Goal: Navigation & Orientation: Find specific page/section

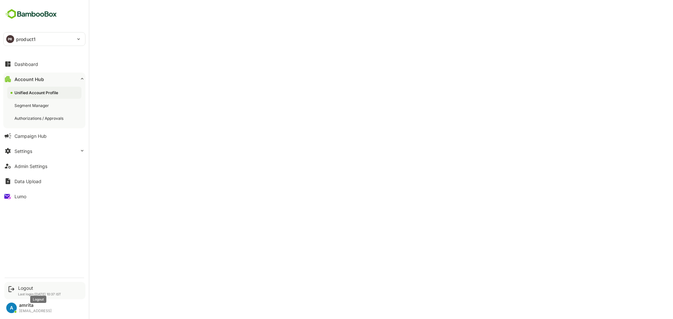
click at [19, 290] on div "Logout" at bounding box center [39, 288] width 43 height 6
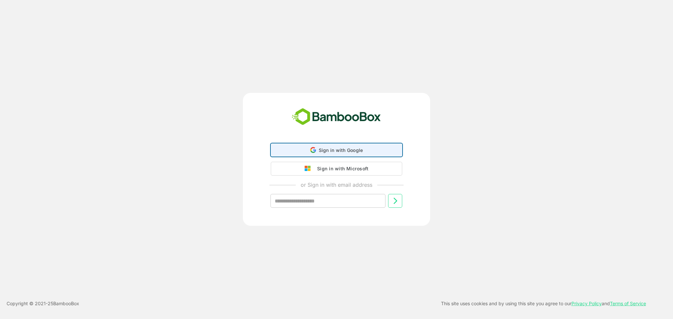
click at [301, 150] on div "Sign in with Google Sign in with Google. Opens in new tab" at bounding box center [336, 150] width 123 height 12
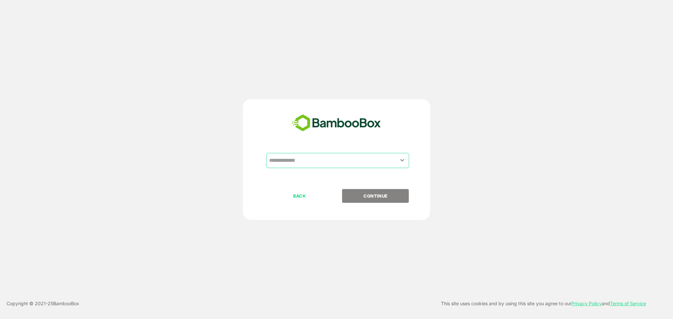
click at [353, 162] on input "text" at bounding box center [337, 160] width 140 height 12
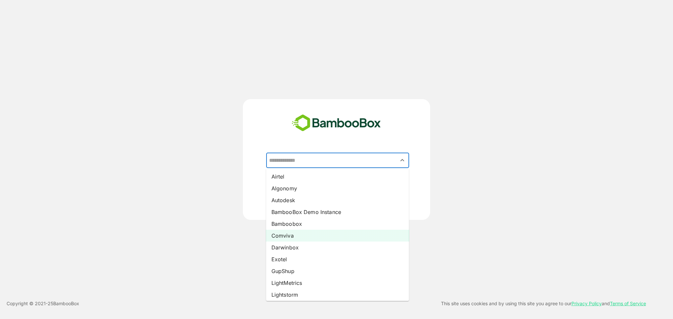
scroll to position [85, 0]
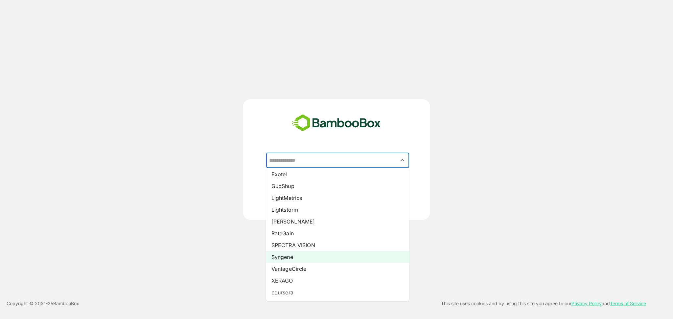
click at [291, 258] on li "Syngene" at bounding box center [337, 257] width 143 height 12
type input "*******"
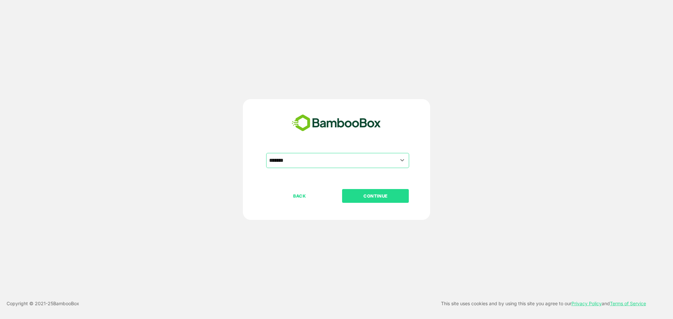
click at [392, 194] on p "CONTINUE" at bounding box center [376, 196] width 66 height 7
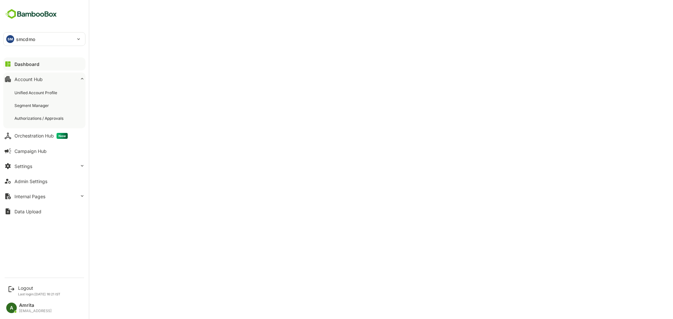
click at [18, 80] on div "Account Hub" at bounding box center [28, 80] width 28 height 6
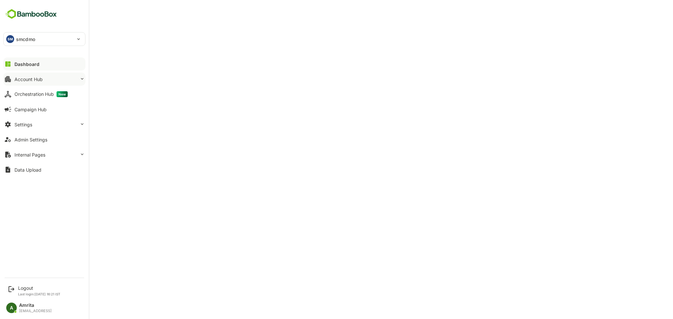
click at [18, 80] on div "Account Hub" at bounding box center [28, 80] width 28 height 6
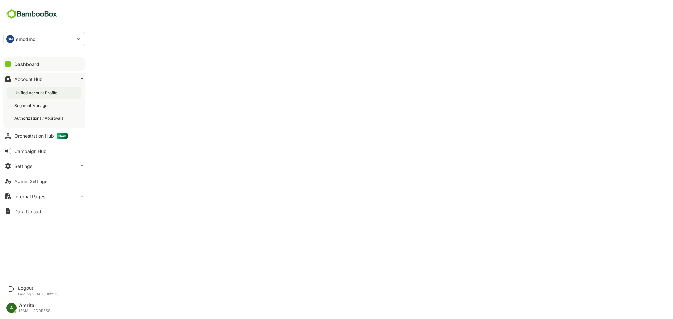
click at [28, 92] on div "Unified Account Profile" at bounding box center [36, 93] width 44 height 6
click at [32, 64] on div "Dashboard" at bounding box center [26, 64] width 24 height 6
click at [24, 288] on div "Logout" at bounding box center [39, 288] width 43 height 6
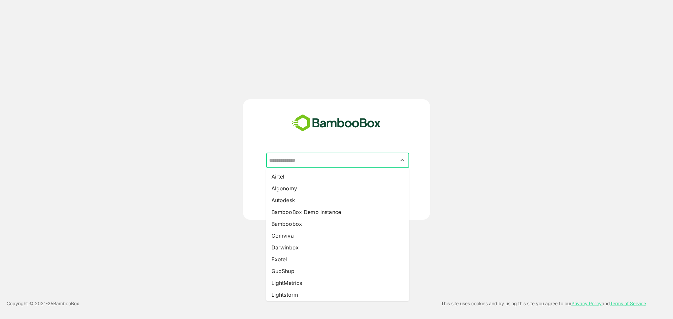
click at [319, 158] on input "text" at bounding box center [337, 160] width 140 height 12
click at [333, 208] on li "BambooBox Demo Instance" at bounding box center [337, 212] width 143 height 12
type input "**********"
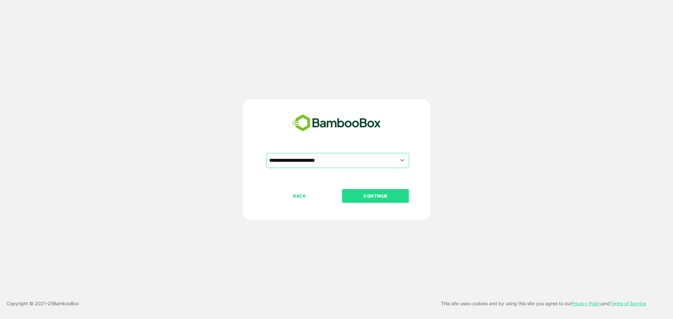
click at [358, 198] on p "CONTINUE" at bounding box center [376, 196] width 66 height 7
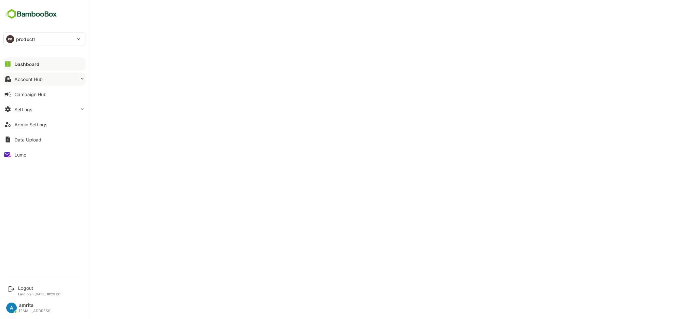
click at [18, 83] on button "Account Hub" at bounding box center [44, 79] width 82 height 13
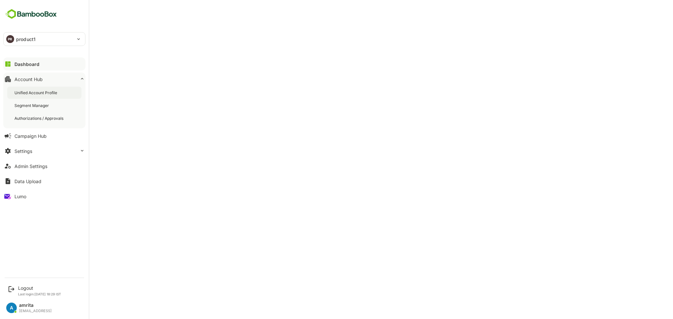
click at [55, 92] on div "Unified Account Profile" at bounding box center [36, 93] width 44 height 6
click at [39, 167] on div "Admin Settings" at bounding box center [30, 167] width 33 height 6
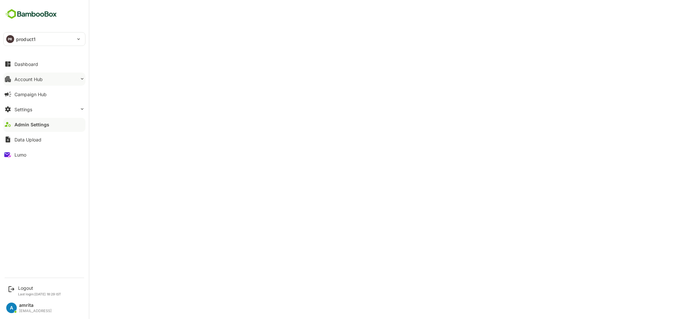
click at [13, 78] on button "Account Hub" at bounding box center [44, 79] width 82 height 13
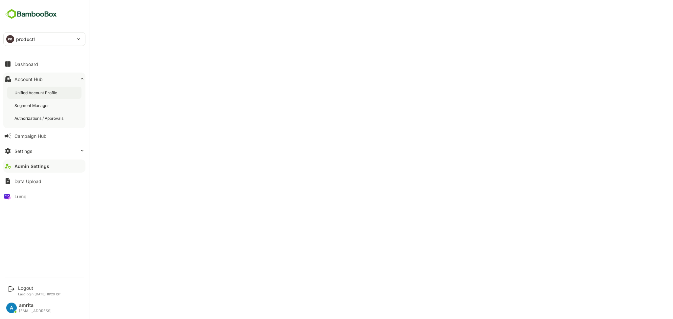
click at [39, 93] on div "Unified Account Profile" at bounding box center [36, 93] width 44 height 6
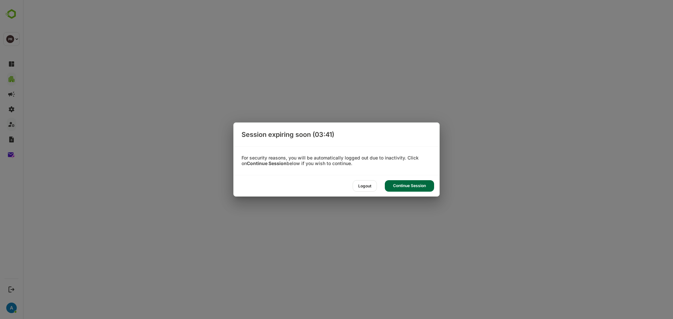
click at [414, 184] on div "Continue Session" at bounding box center [409, 185] width 49 height 11
